Goal: Task Accomplishment & Management: Manage account settings

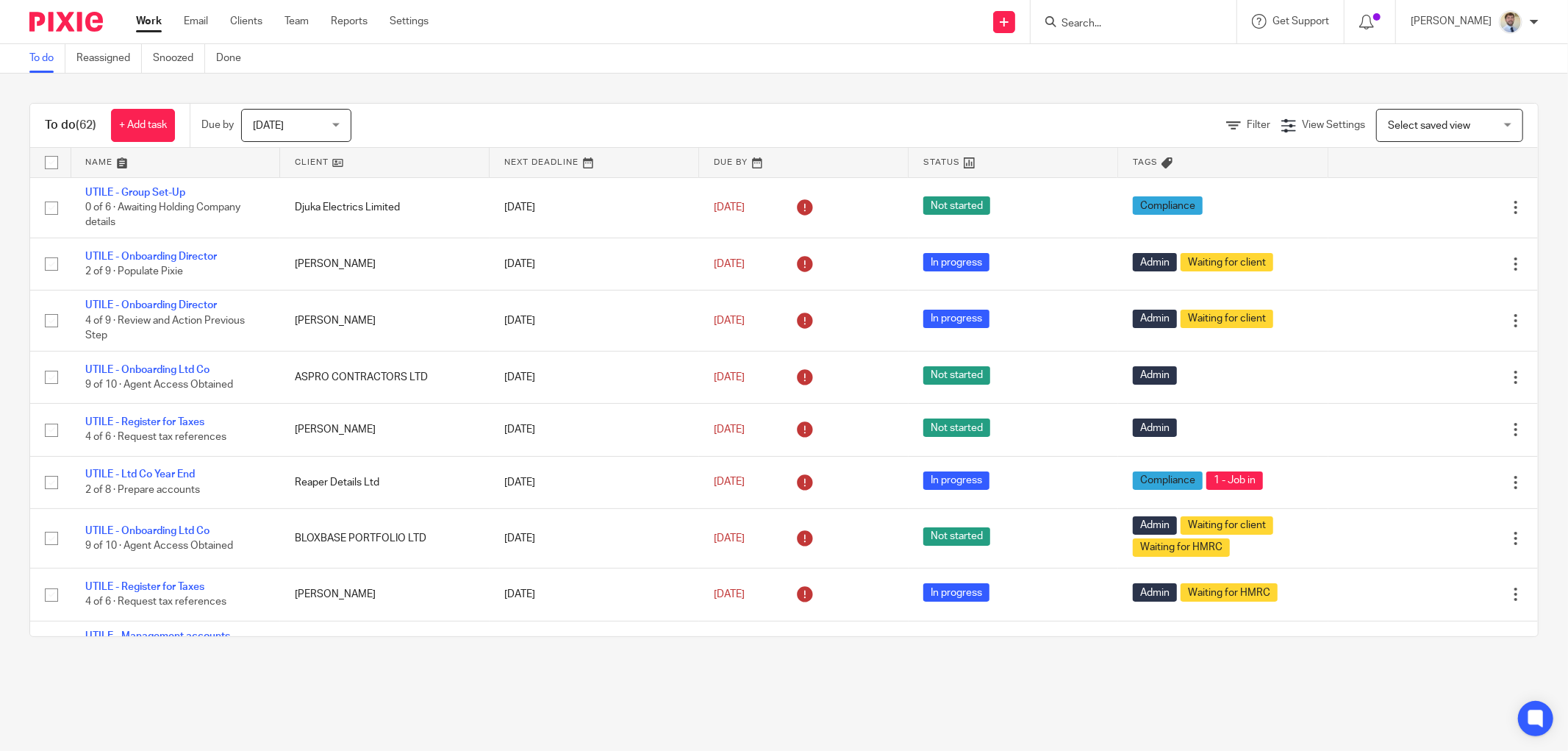
click at [1094, 20] on input "Search" at bounding box center [1125, 23] width 132 height 13
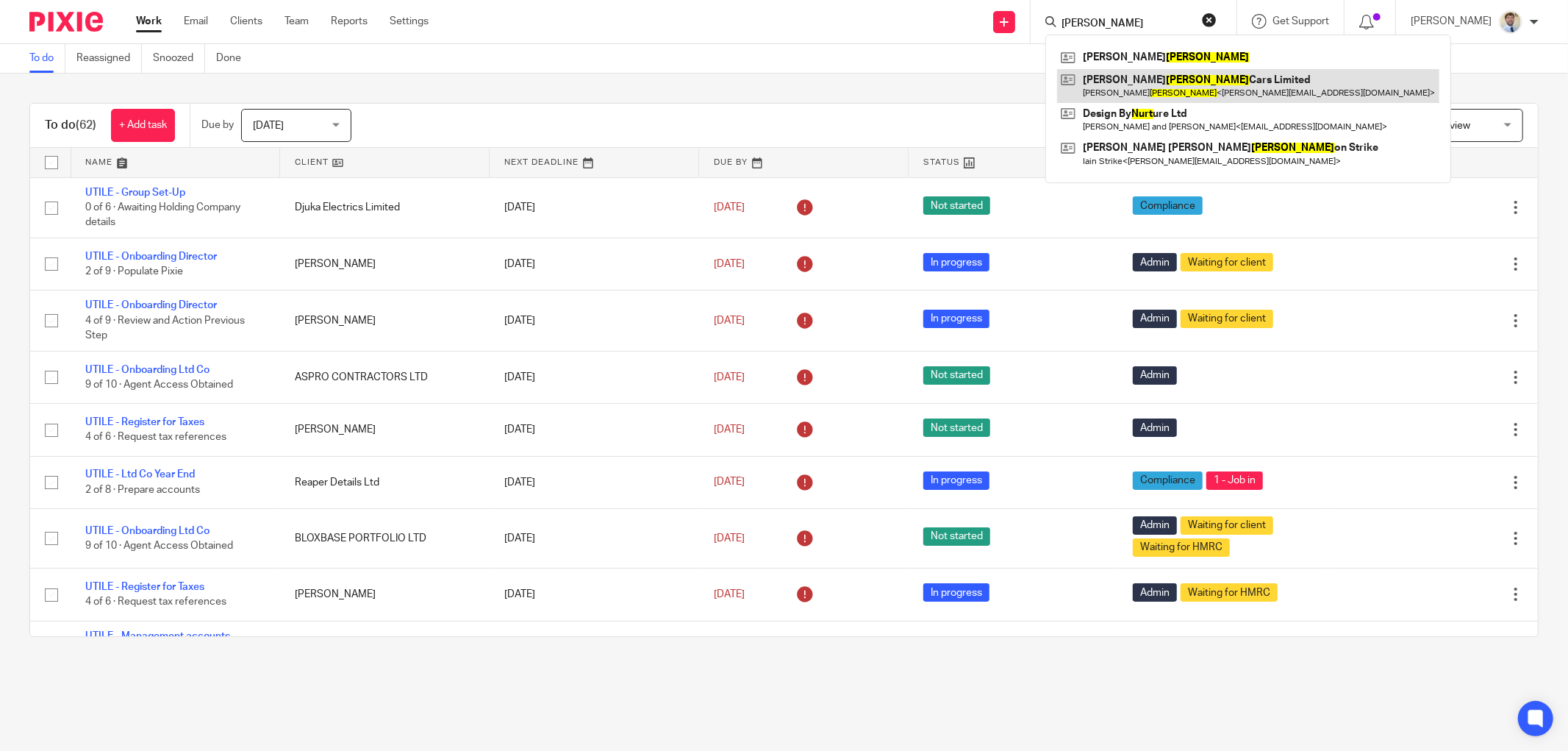
type input "[PERSON_NAME]"
click at [1142, 92] on link at bounding box center [1248, 86] width 382 height 34
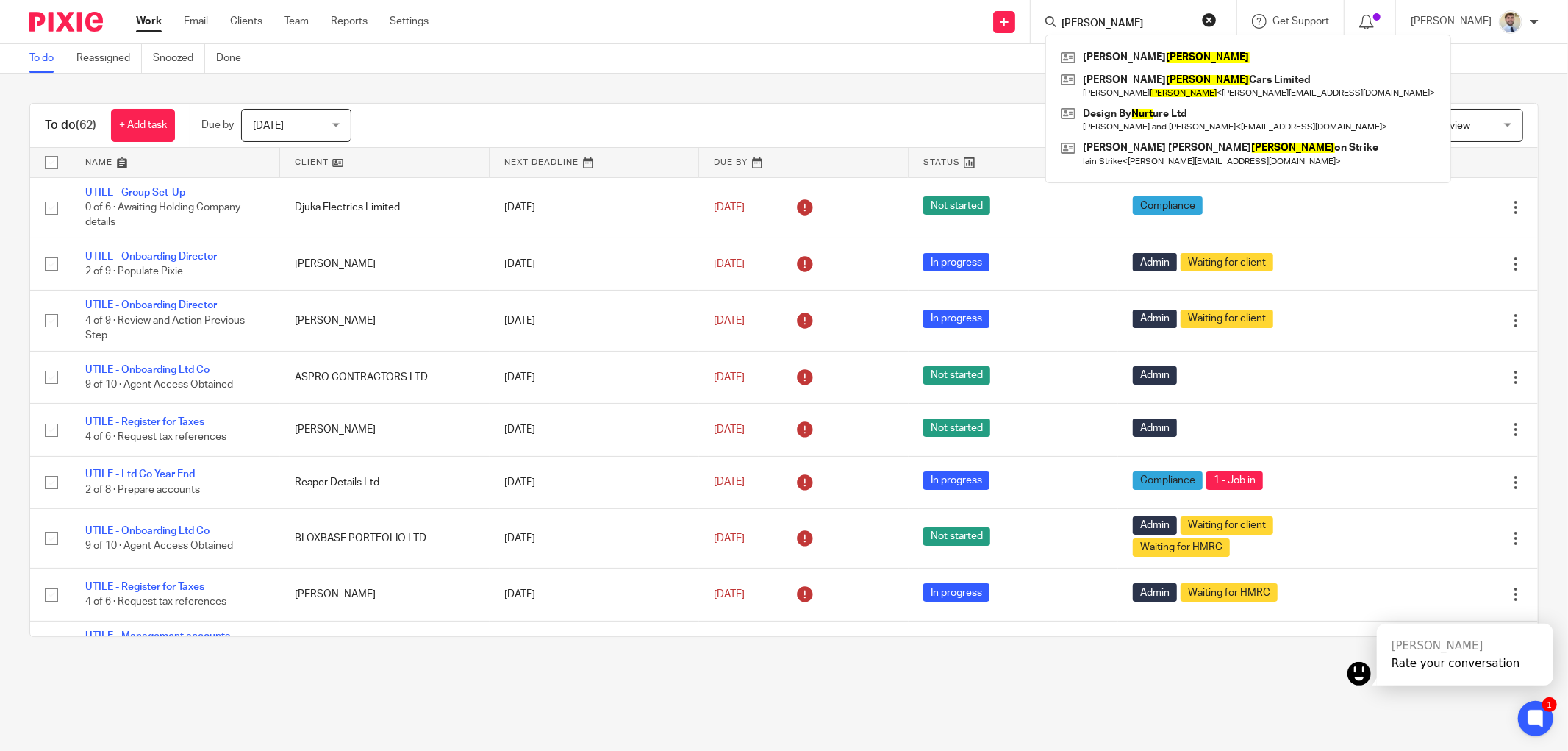
click at [961, 98] on div "To do (62) + Add task Due by [DATE] [DATE] [DATE] [DATE] This week Next week Th…" at bounding box center [784, 369] width 1568 height 593
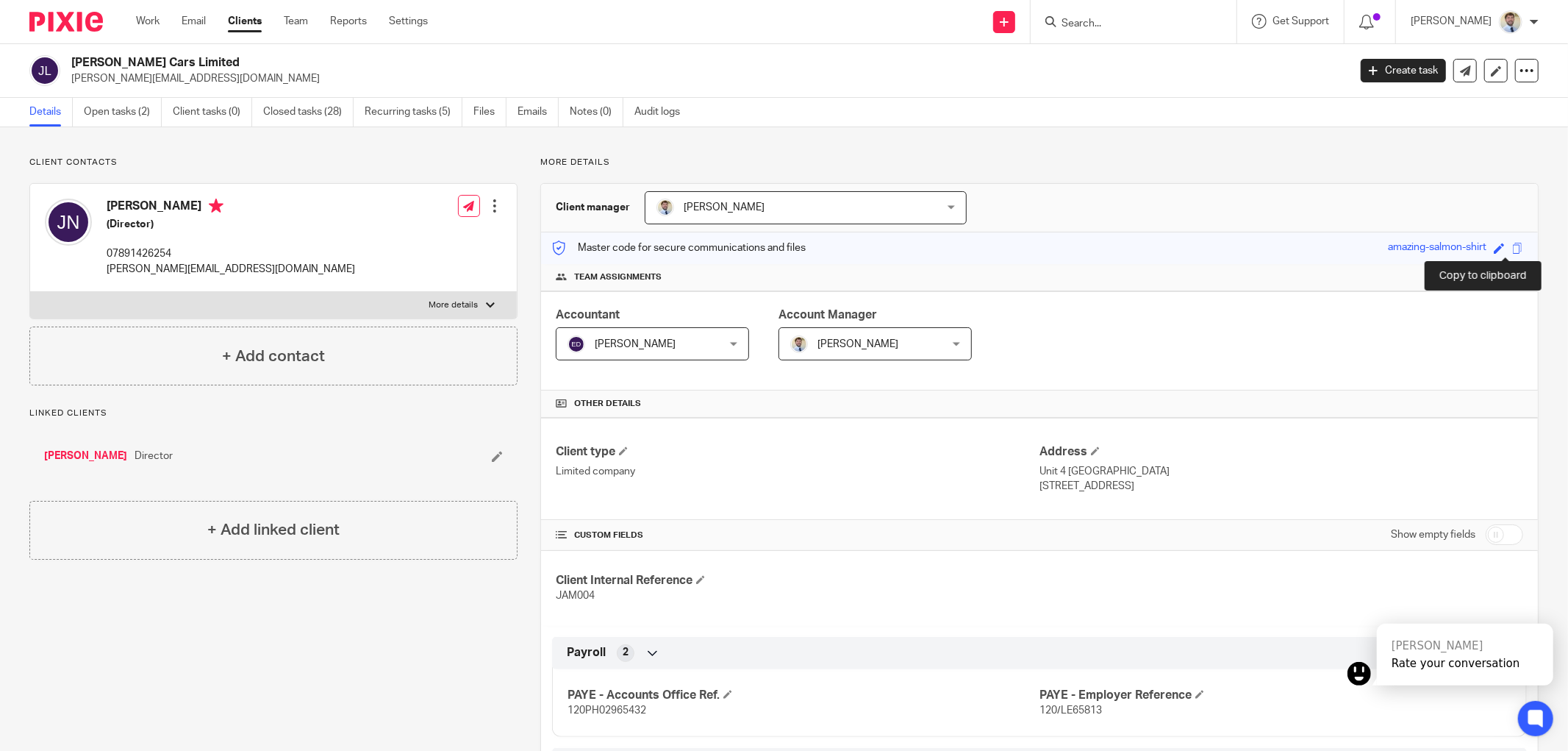
click at [1512, 248] on span at bounding box center [1517, 248] width 11 height 11
click at [107, 109] on link "Open tasks (2)" at bounding box center [123, 112] width 78 height 29
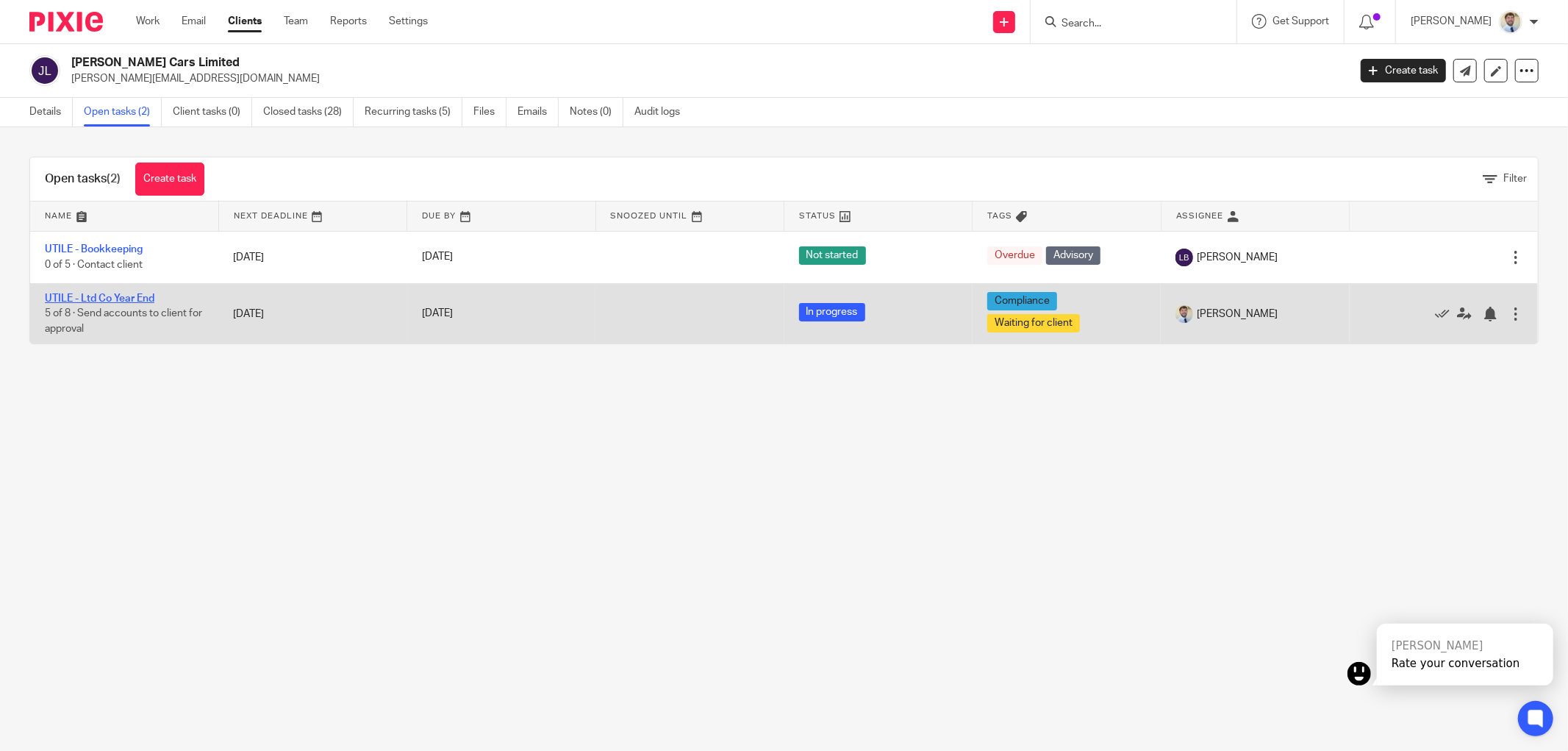
click at [92, 297] on link "UTILE - Ltd Co Year End" at bounding box center [99, 299] width 110 height 11
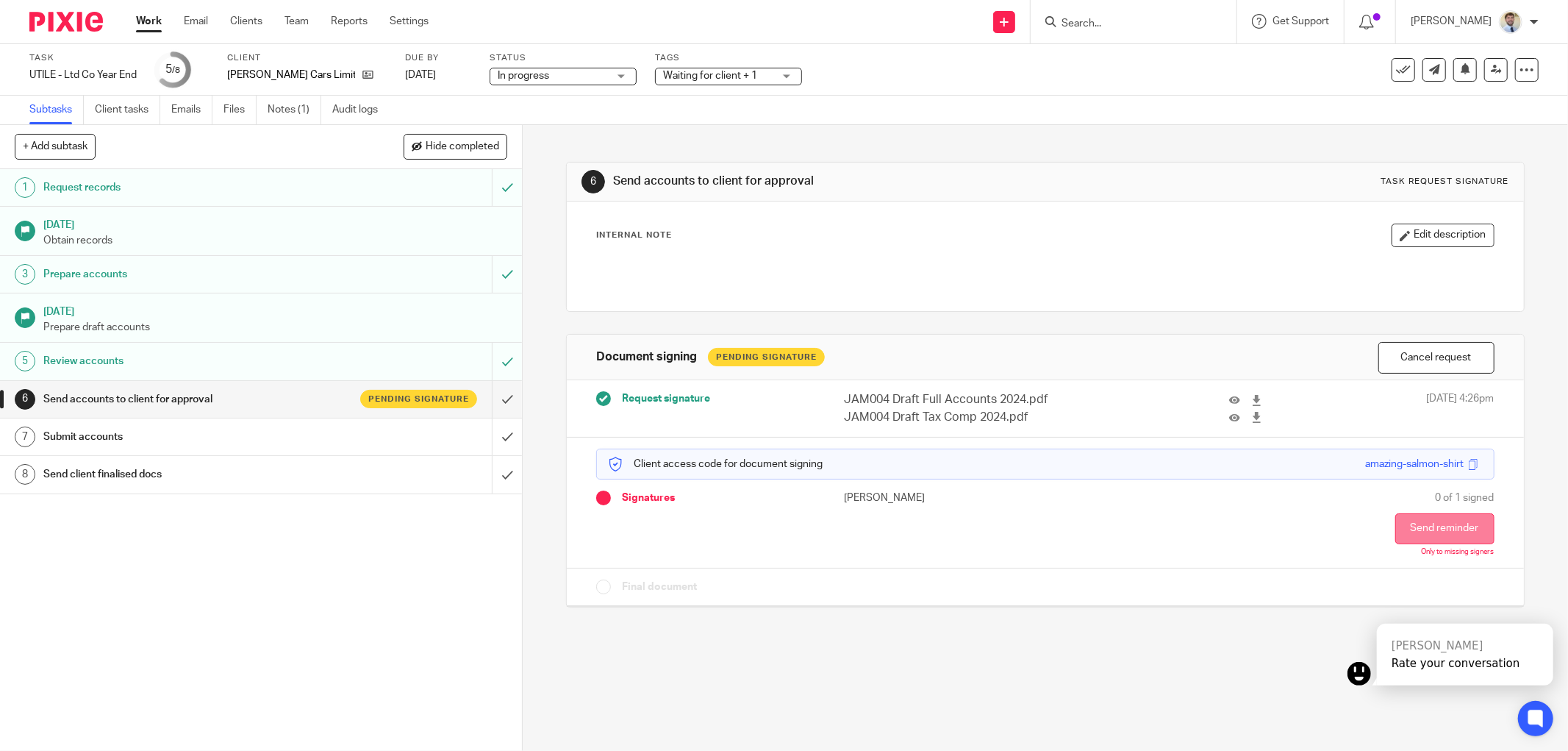
click at [1395, 525] on button "Send reminder" at bounding box center [1444, 528] width 99 height 31
click at [551, 448] on div "6 Send accounts to client for approval Task request signature Internal Note Edi…" at bounding box center [1045, 438] width 1045 height 625
click at [1539, 612] on icon at bounding box center [1543, 607] width 10 height 10
click at [569, 464] on div "Client access code for document signing amazing-salmon-shirt Signatures James N…" at bounding box center [1045, 503] width 957 height 130
click at [570, 460] on div "Client access code for document signing amazing-salmon-shirt Signatures James N…" at bounding box center [1045, 503] width 957 height 130
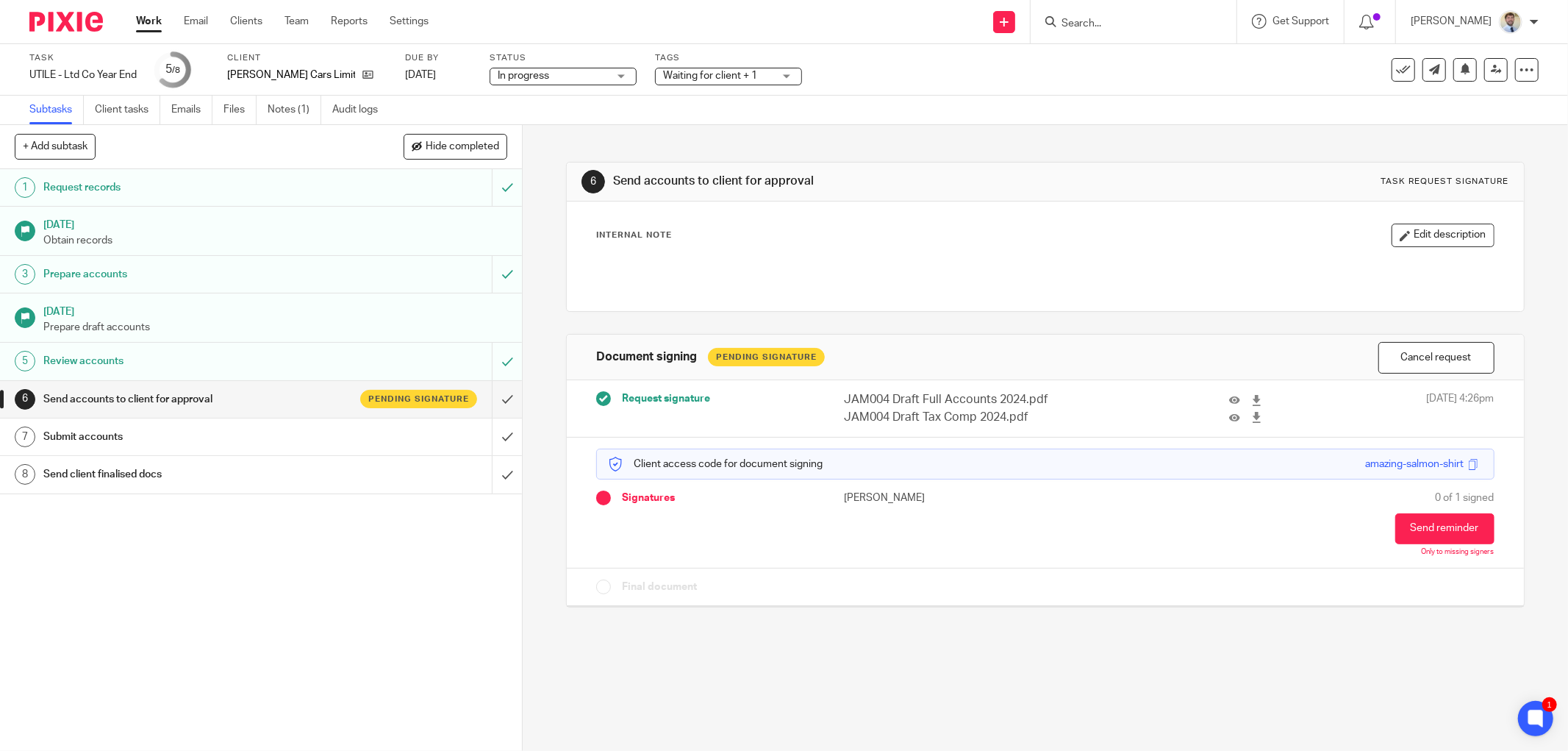
click at [707, 324] on div "6 Send accounts to client for approval Task request signature Internal Note Edi…" at bounding box center [1045, 373] width 958 height 497
click at [704, 319] on div "6 Send accounts to client for approval Task request signature Internal Note Edi…" at bounding box center [1045, 373] width 958 height 497
